Goal: Find contact information: Find contact information

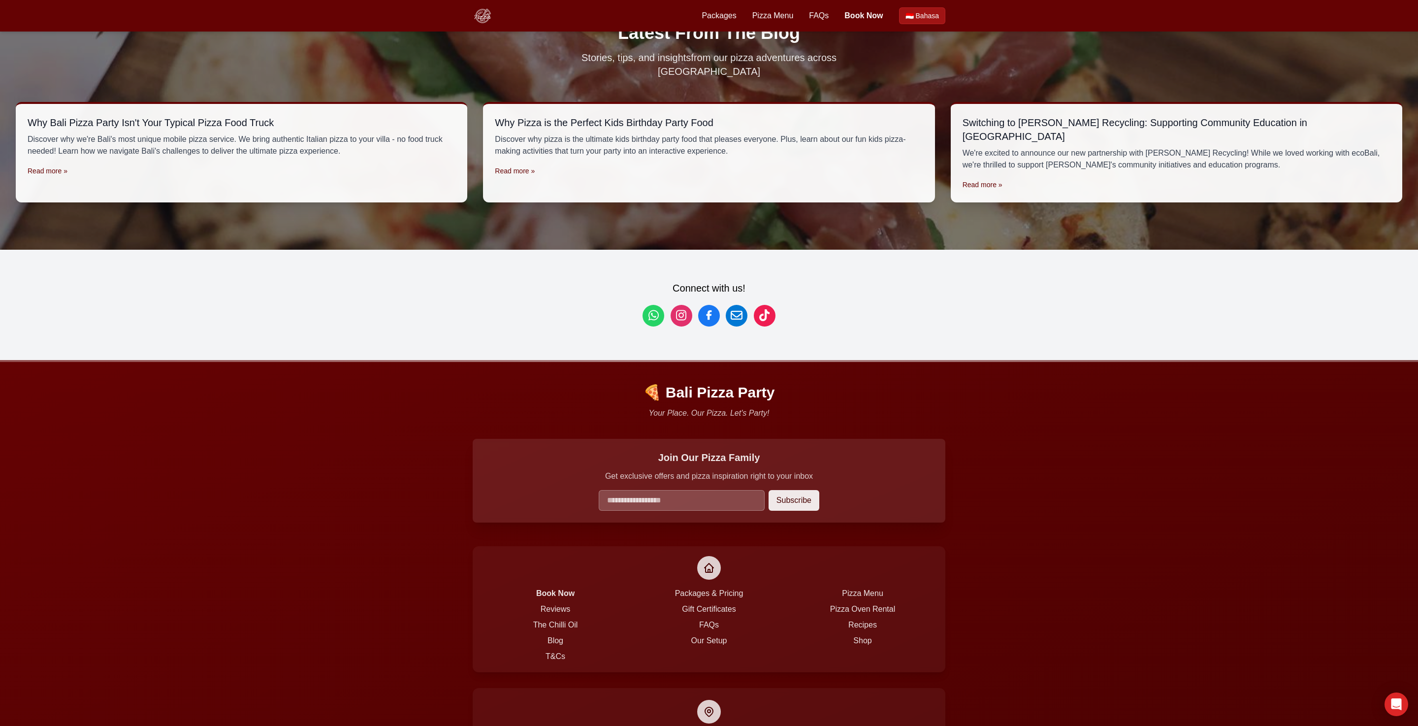
scroll to position [3297, 0]
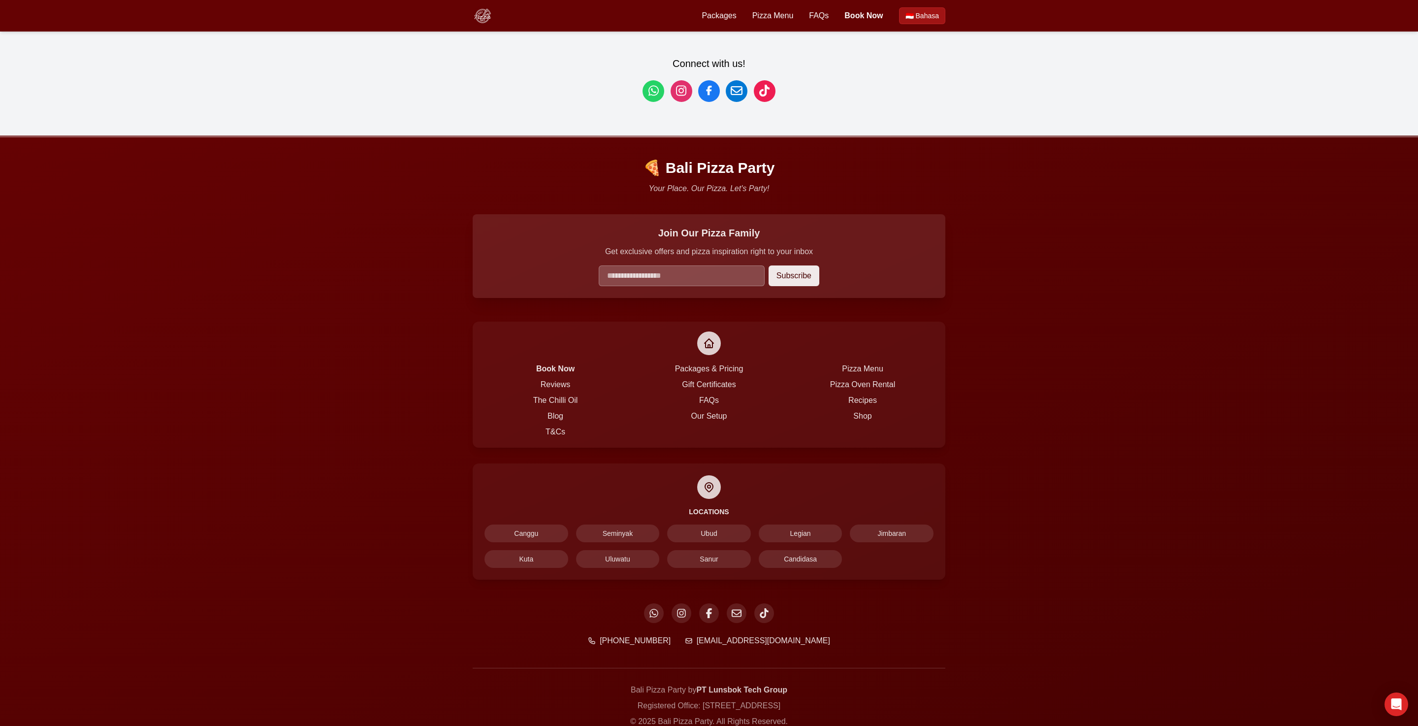
click at [655, 700] on p "Registered Office: [STREET_ADDRESS]" at bounding box center [709, 706] width 473 height 12
drag, startPoint x: 655, startPoint y: 663, endPoint x: 730, endPoint y: 663, distance: 75.8
click at [730, 700] on p "Registered Office: [STREET_ADDRESS]" at bounding box center [709, 706] width 473 height 12
copy p "Komplek [GEOGRAPHIC_DATA]"
click at [754, 700] on p "Registered Office: [STREET_ADDRESS]" at bounding box center [709, 706] width 473 height 12
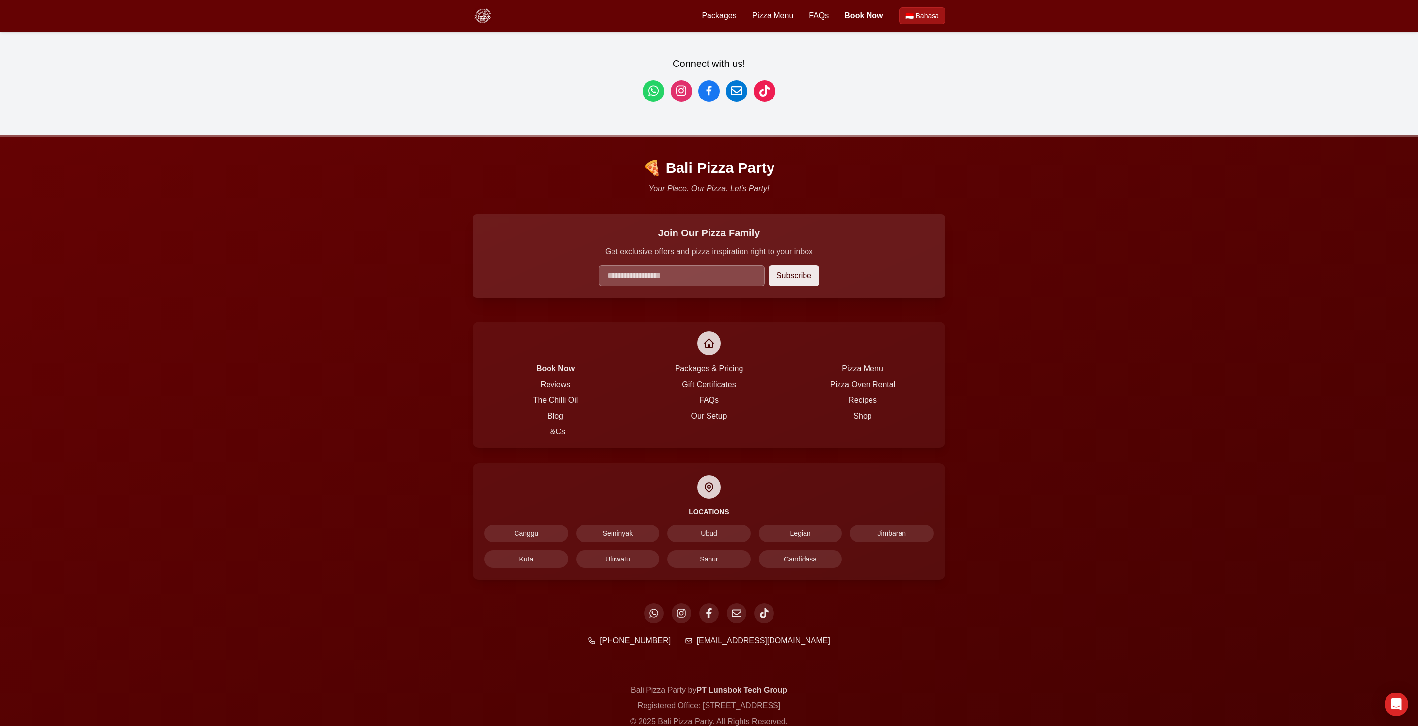
click at [754, 700] on p "Registered Office: [STREET_ADDRESS]" at bounding box center [709, 706] width 473 height 12
copy p "Legian"
click at [793, 700] on p "Registered Office: [STREET_ADDRESS]" at bounding box center [709, 706] width 473 height 12
copy p "80361"
